Goal: Task Accomplishment & Management: Manage account settings

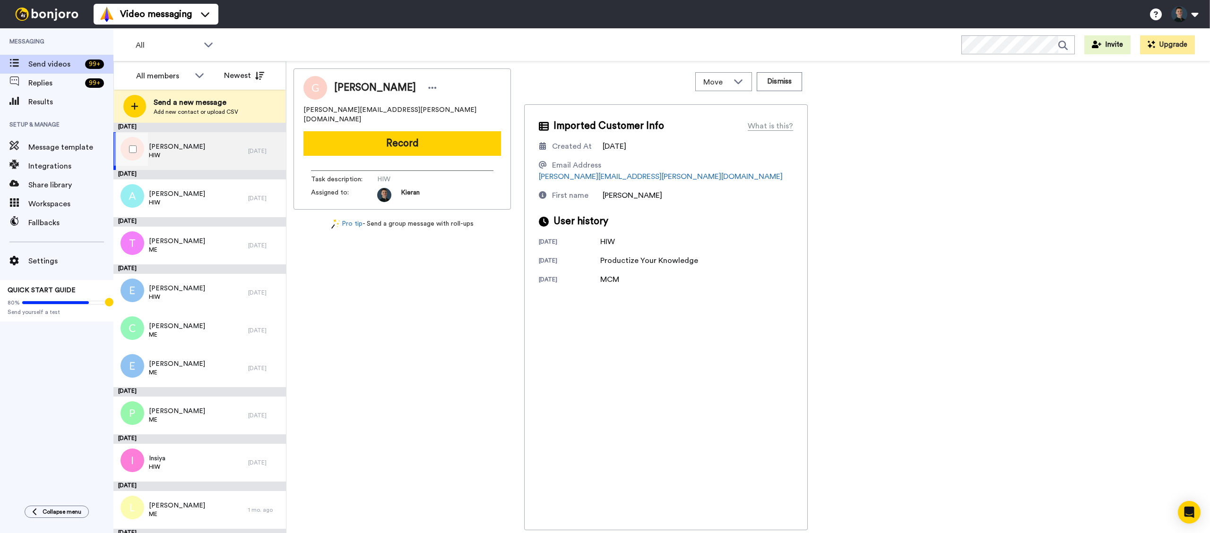
click at [196, 149] on div "[PERSON_NAME] HIW" at bounding box center [180, 151] width 135 height 38
click at [1191, 18] on button at bounding box center [1184, 14] width 36 height 21
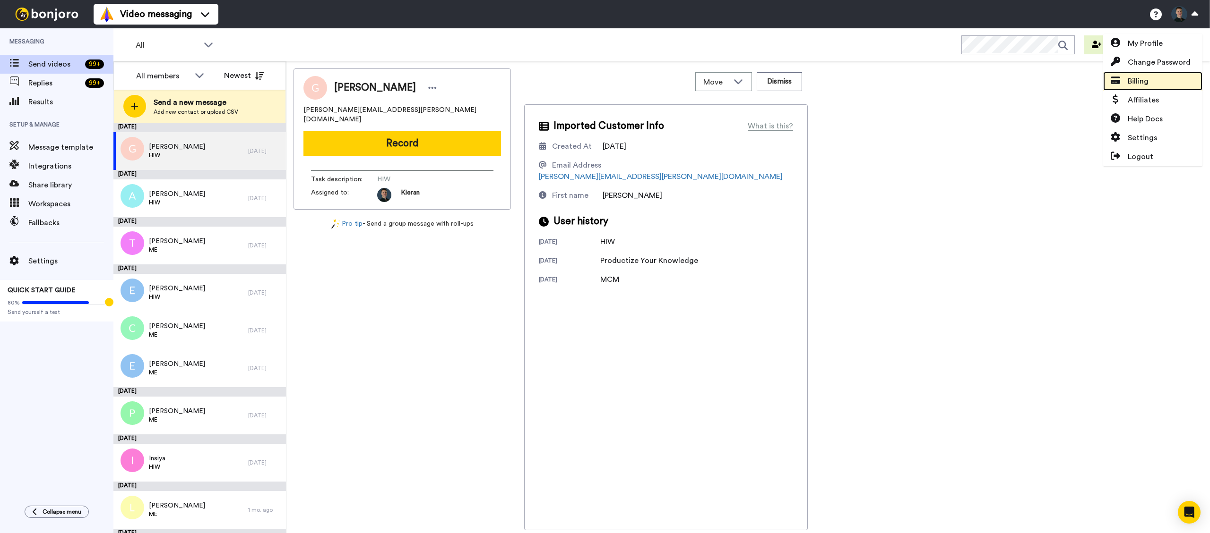
click at [1136, 80] on span "Billing" at bounding box center [1137, 81] width 21 height 11
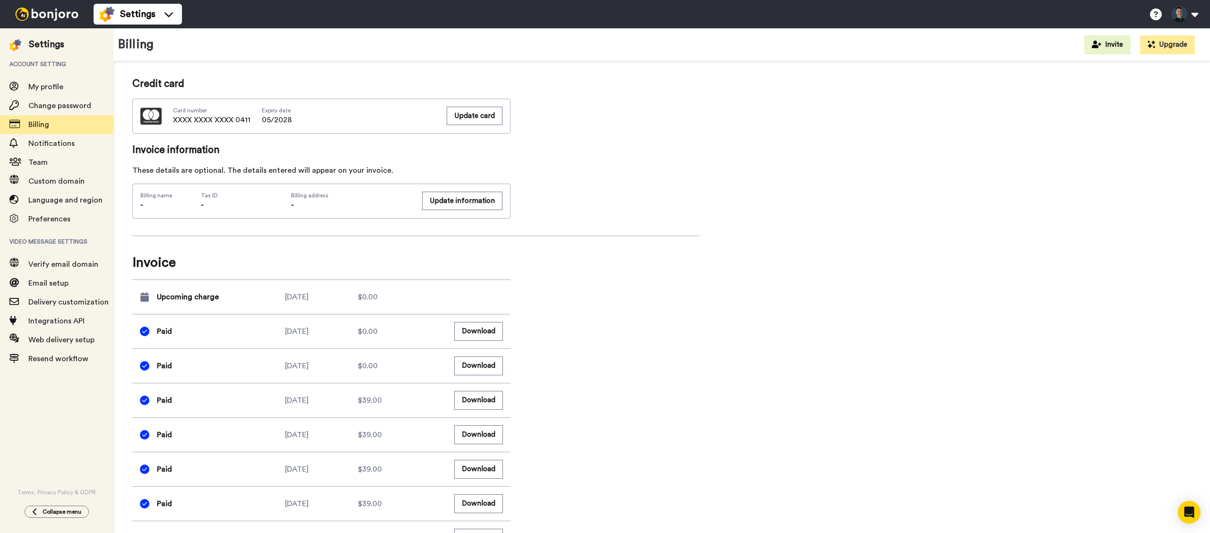
scroll to position [241, 0]
